Goal: Information Seeking & Learning: Learn about a topic

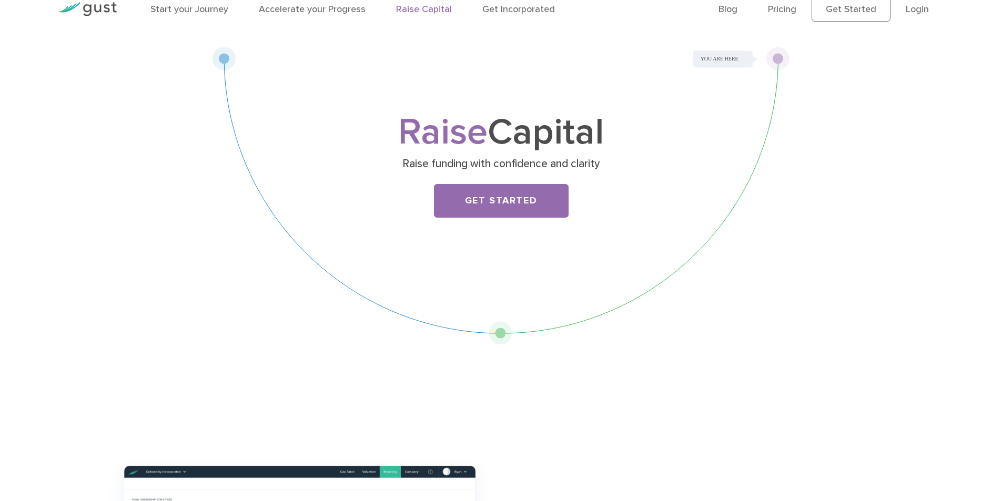
scroll to position [53, 0]
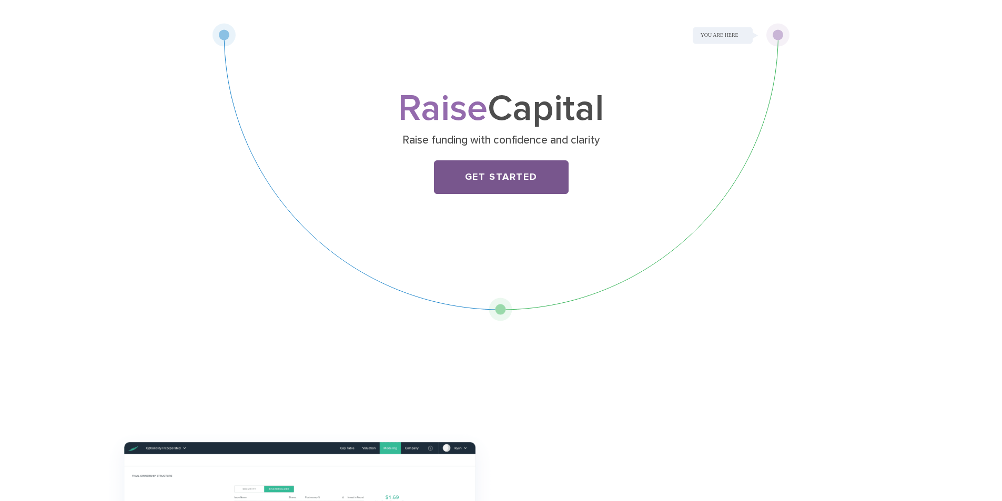
click at [486, 183] on link "Get Started" at bounding box center [501, 177] width 135 height 34
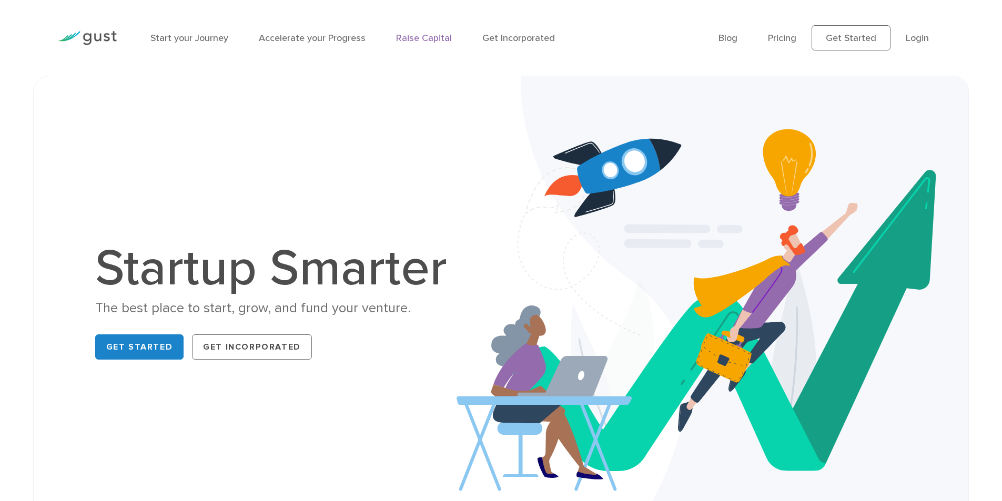
click at [405, 42] on link "Raise Capital" at bounding box center [424, 38] width 56 height 11
click at [782, 42] on link "Pricing" at bounding box center [782, 38] width 28 height 11
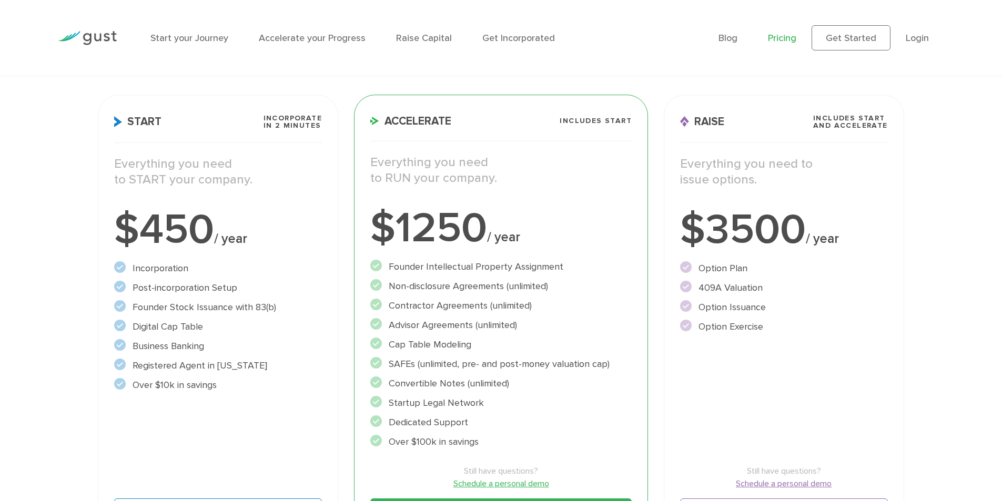
scroll to position [158, 0]
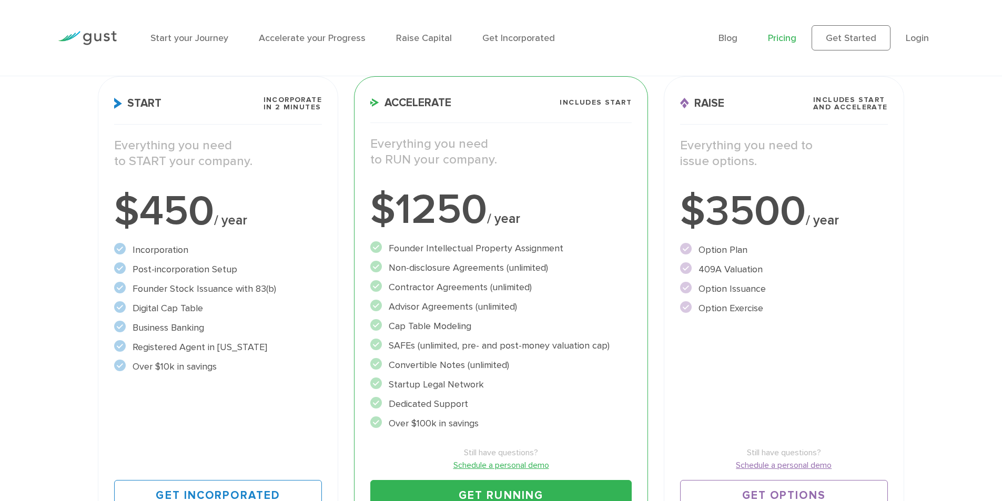
drag, startPoint x: 135, startPoint y: 247, endPoint x: 204, endPoint y: 252, distance: 69.1
click at [204, 252] on li "Incorporation" at bounding box center [218, 250] width 208 height 14
click at [125, 251] on circle at bounding box center [120, 249] width 12 height 12
drag, startPoint x: 118, startPoint y: 248, endPoint x: 222, endPoint y: 247, distance: 103.6
click at [222, 247] on li "Incorporation" at bounding box center [218, 250] width 208 height 14
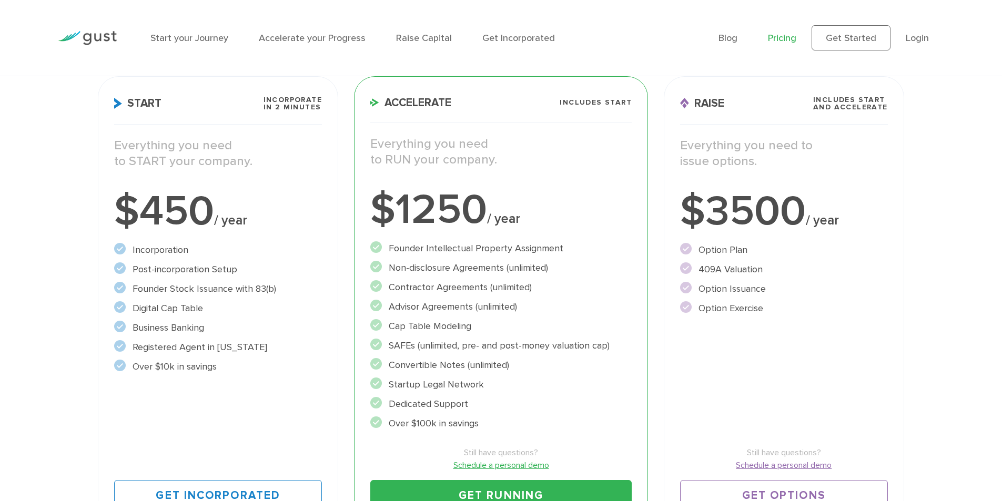
drag, startPoint x: 133, startPoint y: 265, endPoint x: 248, endPoint y: 270, distance: 115.3
click at [248, 270] on li "Post-incorporation Setup" at bounding box center [218, 270] width 208 height 14
drag, startPoint x: 125, startPoint y: 291, endPoint x: 311, endPoint y: 288, distance: 186.3
click at [311, 288] on li "Founder Stock Issuance with 83(b)" at bounding box center [218, 289] width 208 height 14
drag, startPoint x: 130, startPoint y: 306, endPoint x: 227, endPoint y: 306, distance: 96.8
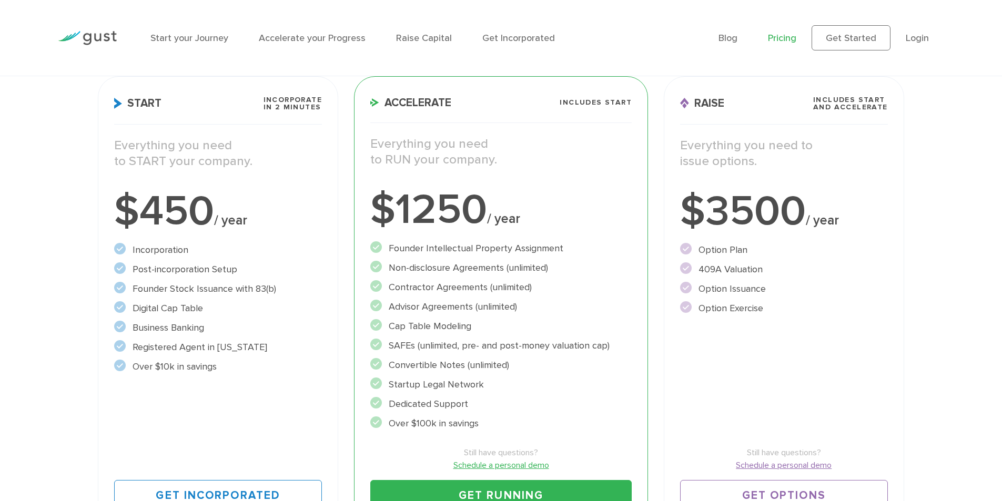
click at [227, 306] on li "Digital Cap Table" at bounding box center [218, 308] width 208 height 14
drag, startPoint x: 138, startPoint y: 327, endPoint x: 255, endPoint y: 327, distance: 116.8
click at [255, 327] on li "Business Banking" at bounding box center [218, 328] width 208 height 14
drag, startPoint x: 134, startPoint y: 346, endPoint x: 298, endPoint y: 347, distance: 164.1
click at [298, 347] on li "Registered Agent in Delaware" at bounding box center [218, 347] width 208 height 14
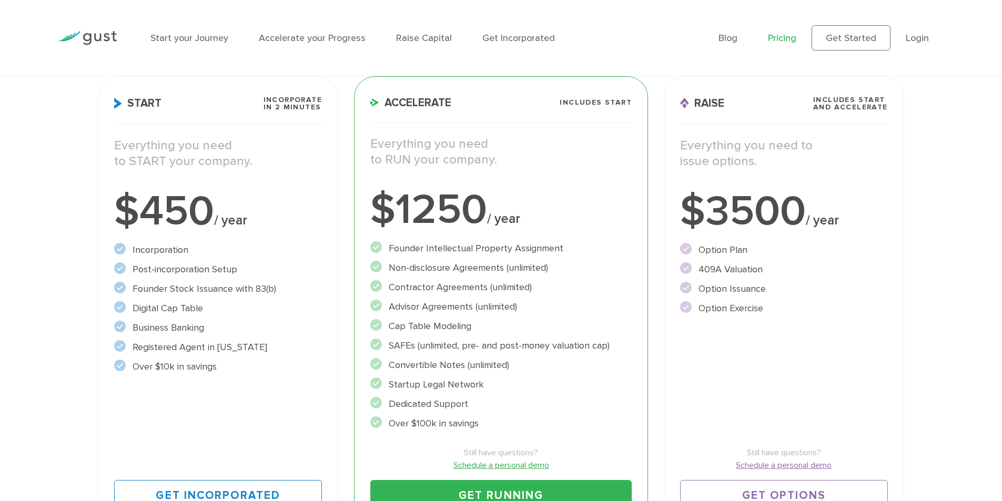
drag, startPoint x: 136, startPoint y: 366, endPoint x: 263, endPoint y: 366, distance: 127.3
click at [263, 366] on li "Over $10k in savings" at bounding box center [218, 367] width 208 height 14
click at [261, 362] on li "Over $10k in savings" at bounding box center [218, 367] width 208 height 14
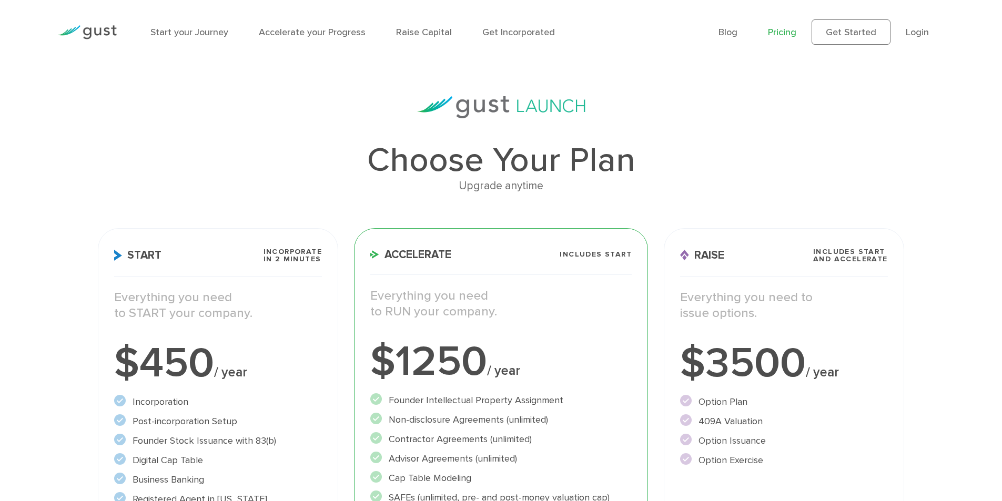
scroll to position [0, 0]
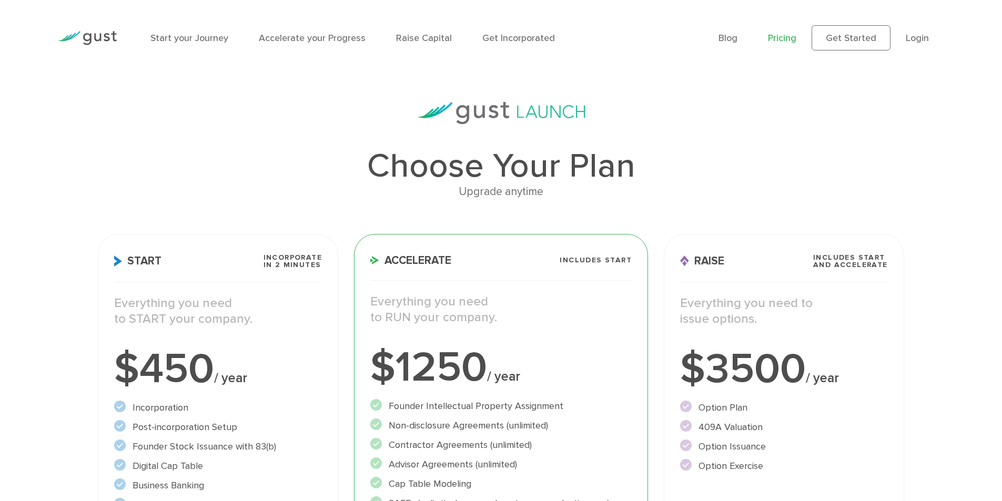
click at [425, 44] on li "Raise Capital" at bounding box center [424, 38] width 56 height 14
click at [418, 37] on link "Raise Capital" at bounding box center [424, 38] width 56 height 11
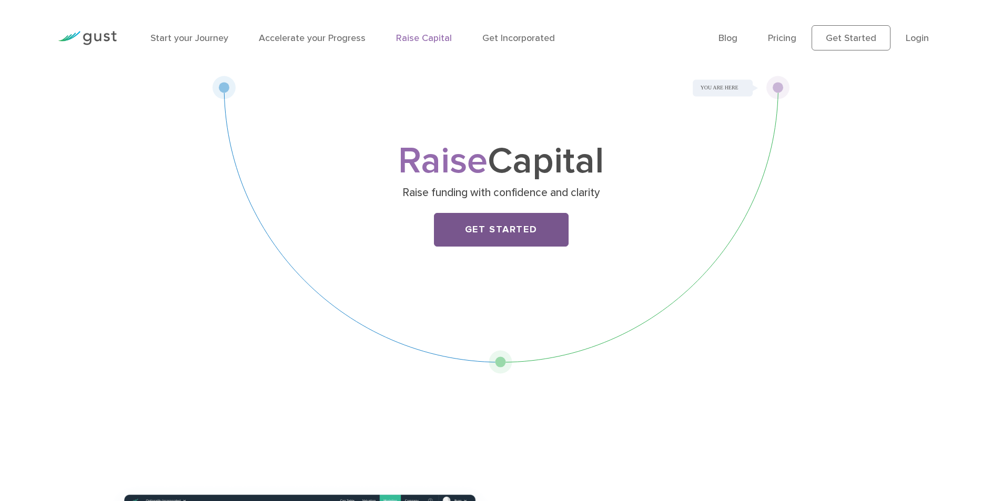
click at [483, 224] on link "Get Started" at bounding box center [501, 230] width 135 height 34
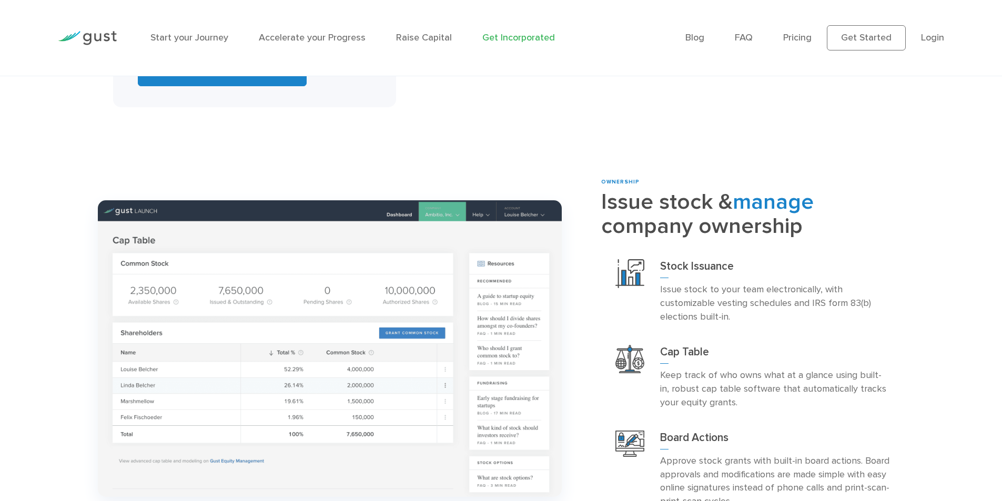
scroll to position [1000, 0]
